Goal: Find specific page/section: Find specific page/section

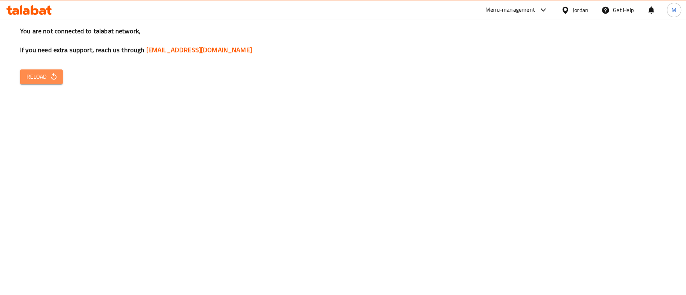
click at [29, 82] on button "Reload" at bounding box center [41, 77] width 43 height 15
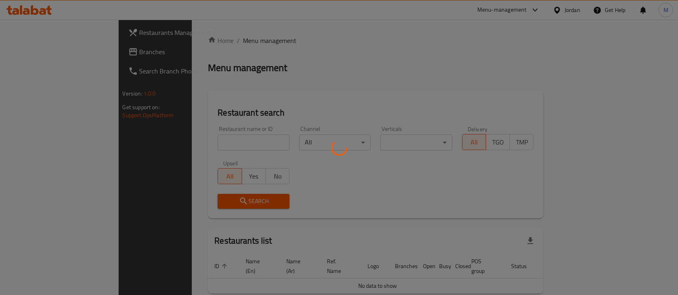
click at [190, 144] on div at bounding box center [339, 147] width 678 height 295
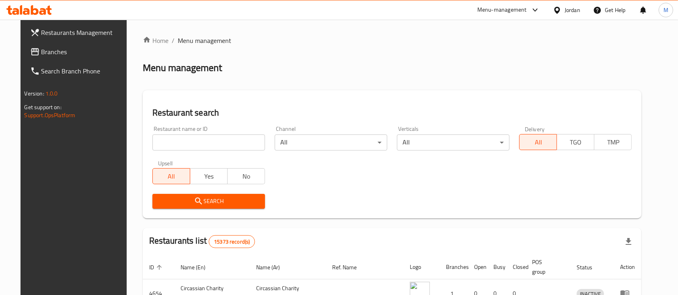
click at [190, 144] on input "search" at bounding box center [208, 143] width 113 height 16
type input "القدس"
click button "Search" at bounding box center [208, 201] width 113 height 15
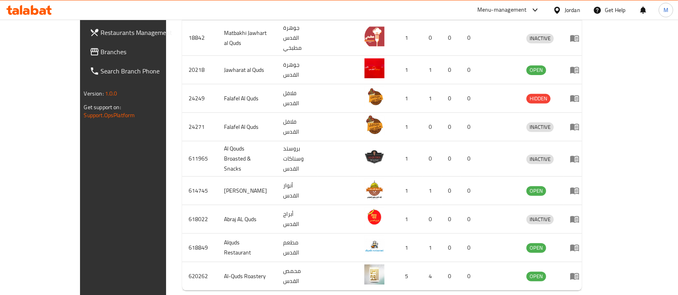
scroll to position [300, 0]
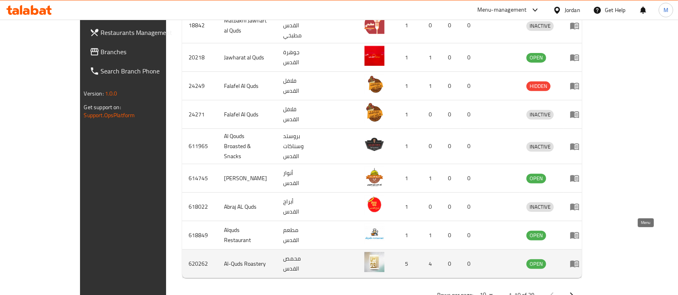
click at [584, 259] on link "enhanced table" at bounding box center [577, 264] width 15 height 10
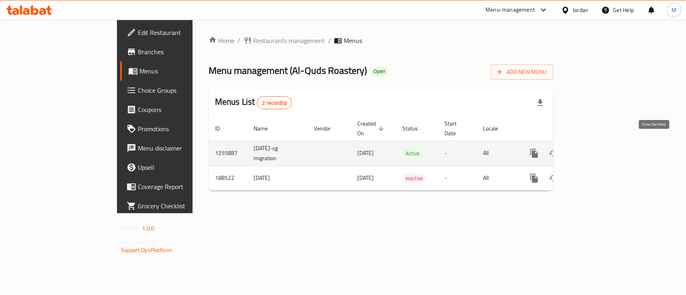
click at [597, 149] on icon "enhanced table" at bounding box center [592, 154] width 10 height 10
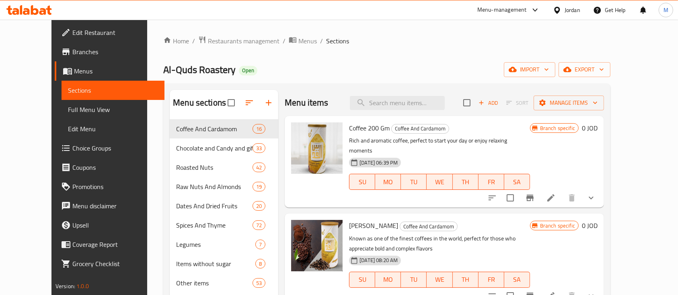
click at [74, 71] on span "Menus" at bounding box center [116, 71] width 84 height 10
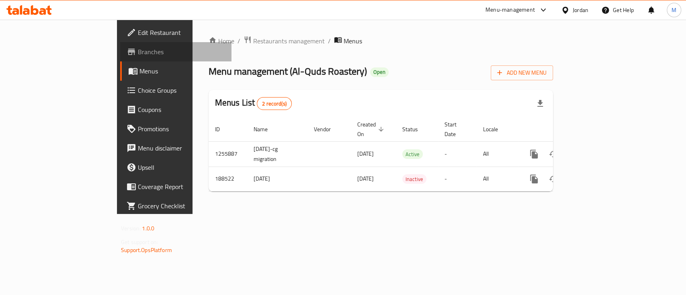
click at [138, 53] on span "Branches" at bounding box center [181, 52] width 87 height 10
